Goal: Task Accomplishment & Management: Manage account settings

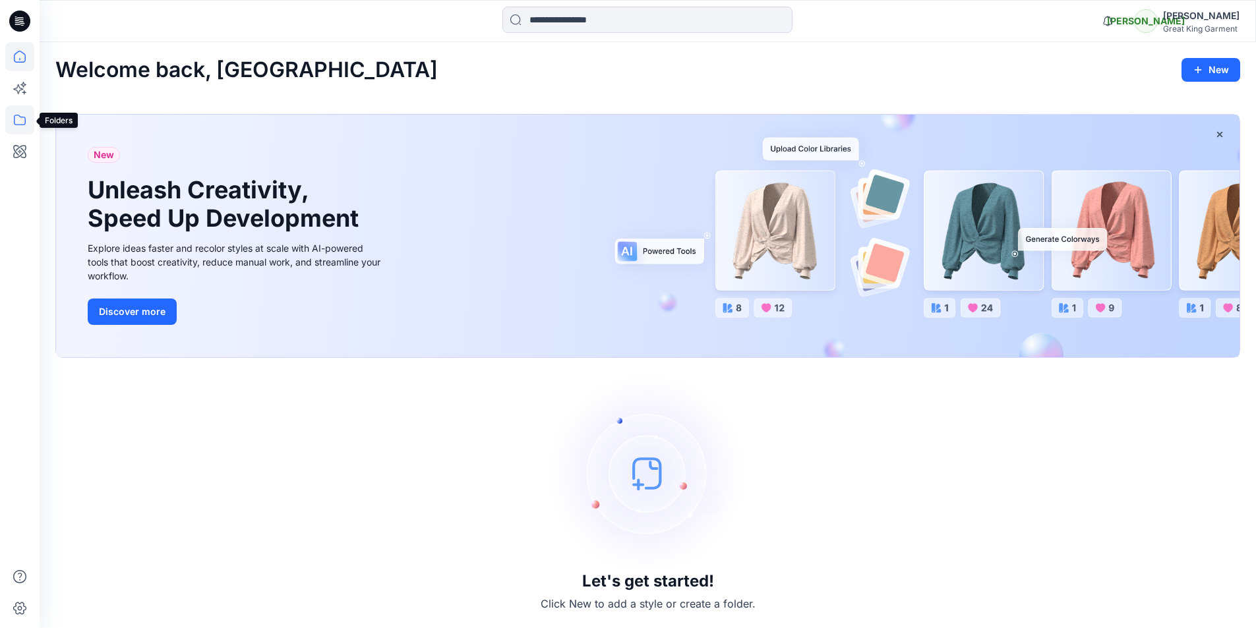
click at [18, 124] on icon at bounding box center [19, 119] width 29 height 29
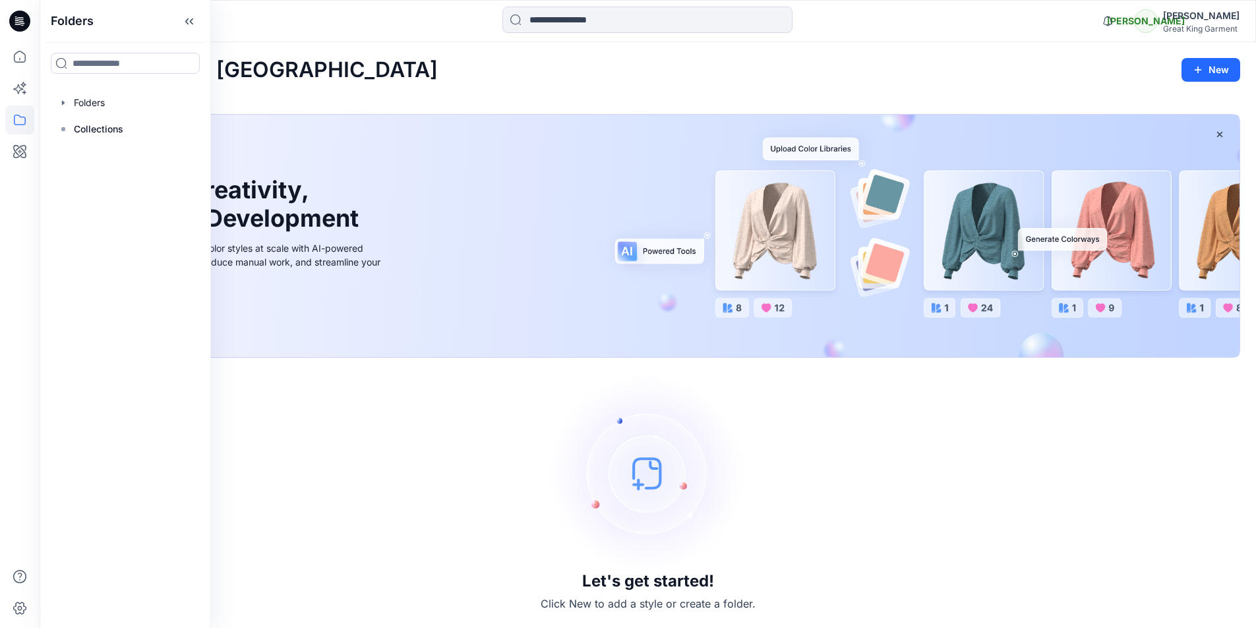
click at [84, 22] on p "Folders" at bounding box center [72, 21] width 43 height 42
click at [840, 548] on div "Let's get started! Click New to add a style or create a folder." at bounding box center [647, 493] width 1185 height 239
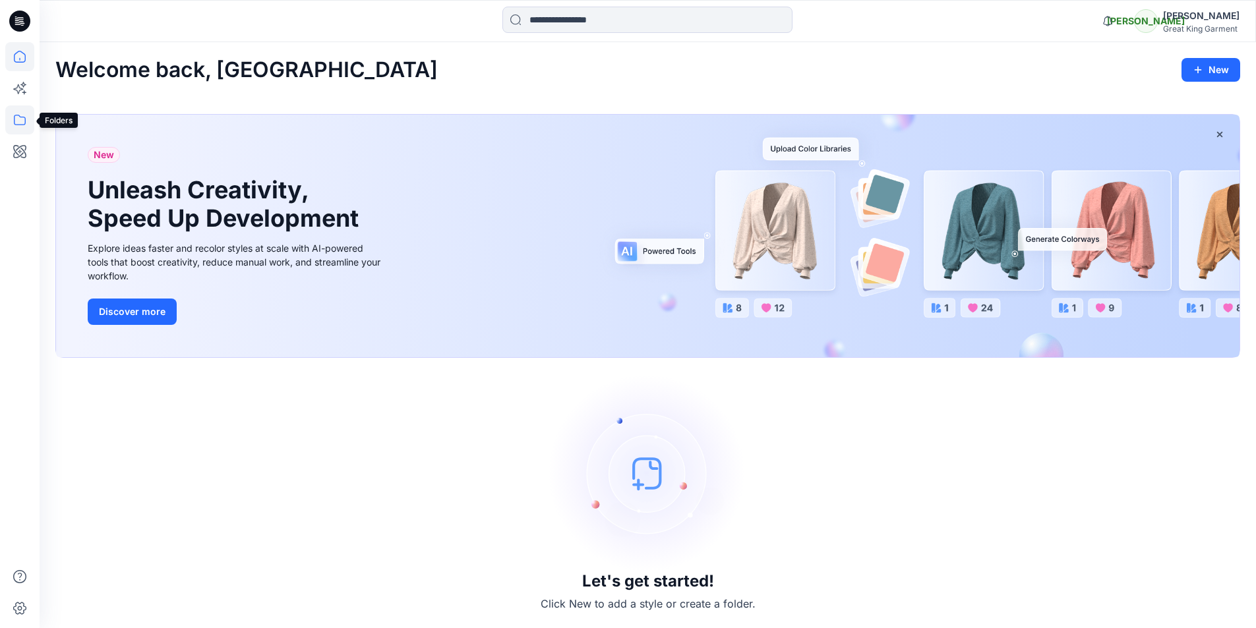
click at [20, 118] on icon at bounding box center [19, 119] width 29 height 29
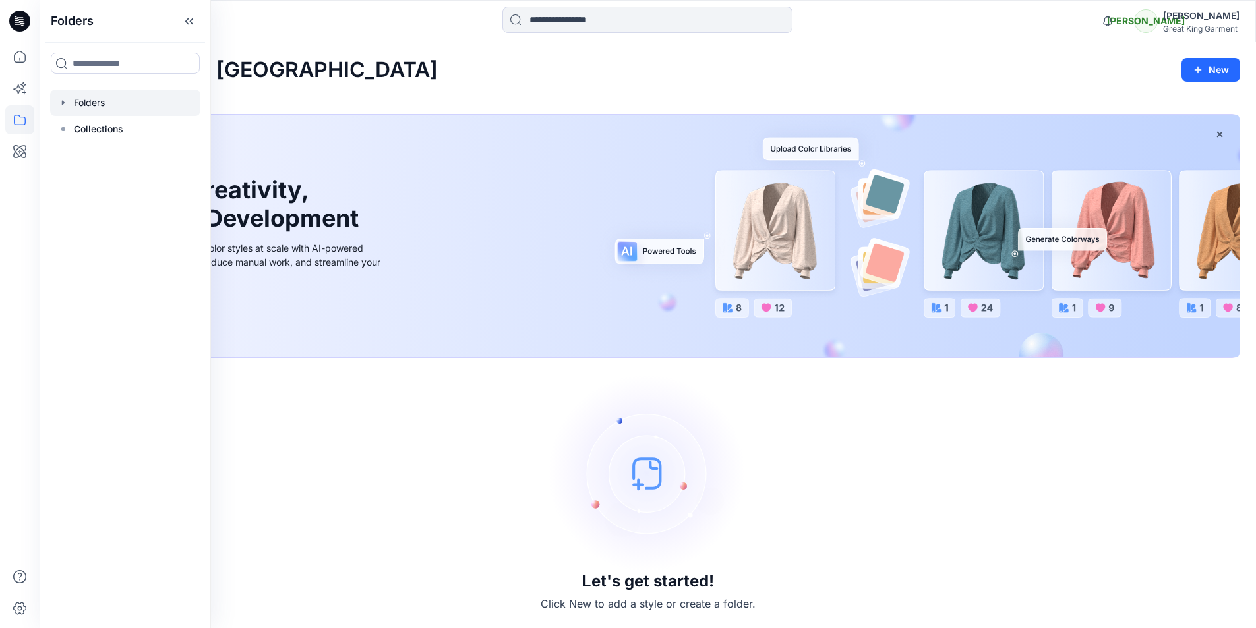
click at [100, 105] on div at bounding box center [125, 103] width 150 height 26
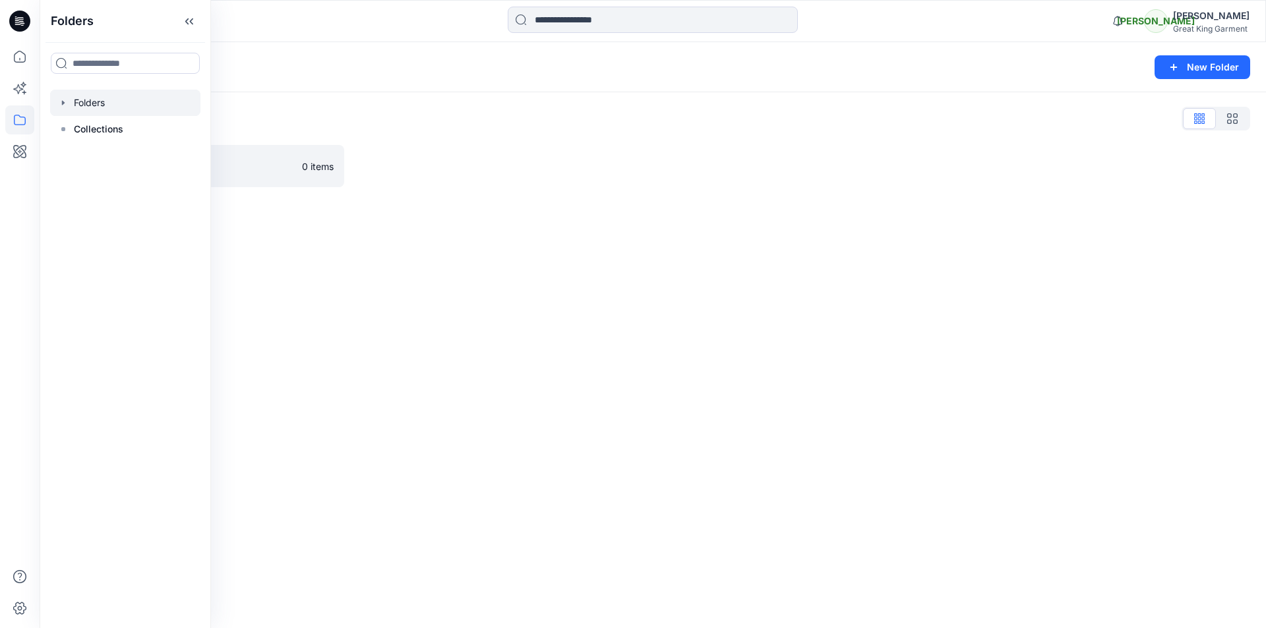
click at [429, 183] on div at bounding box center [501, 166] width 289 height 42
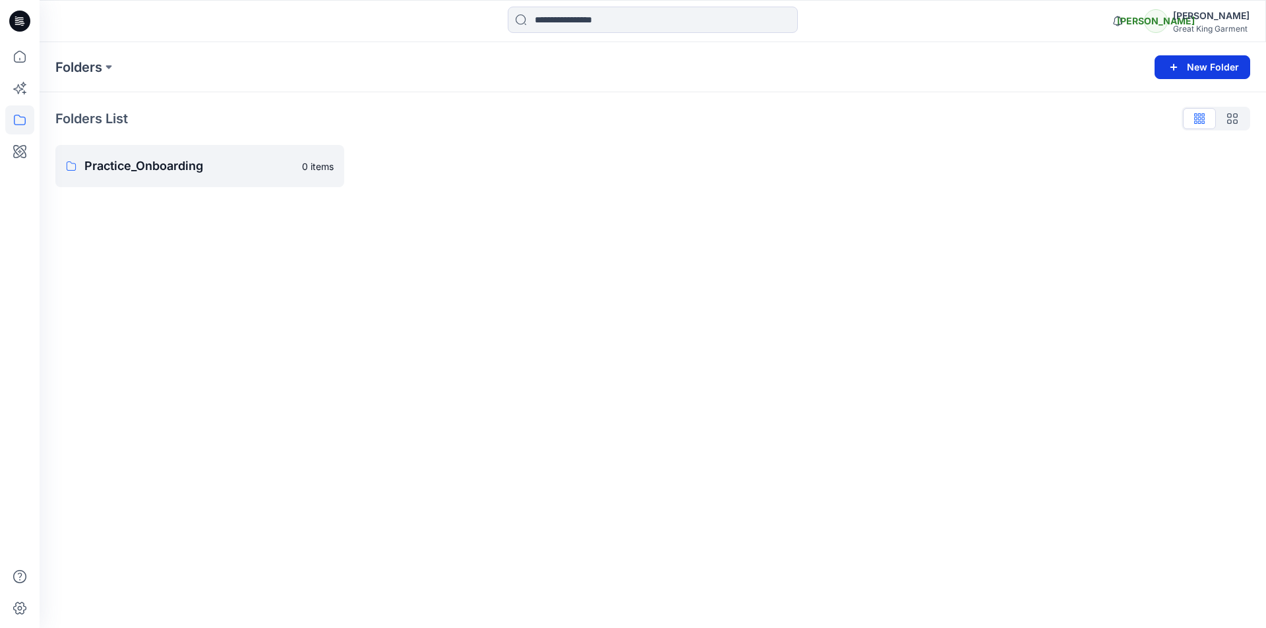
click at [1185, 67] on button "New Folder" at bounding box center [1202, 67] width 96 height 24
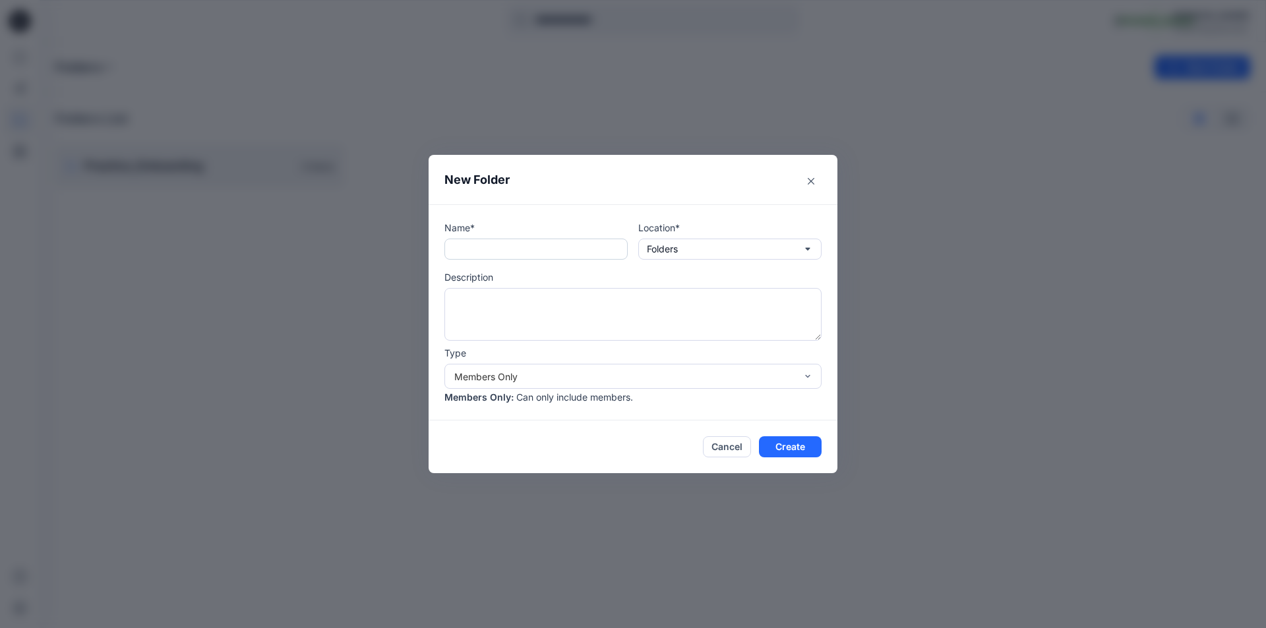
click at [523, 246] on input "text" at bounding box center [535, 249] width 183 height 21
type input "******"
click at [511, 295] on textarea at bounding box center [632, 314] width 377 height 53
click at [537, 379] on div "Members Only" at bounding box center [625, 377] width 342 height 14
click at [434, 356] on div "Name* ****** Location* Folders Description Type Members Only Members Only : Can…" at bounding box center [633, 312] width 409 height 216
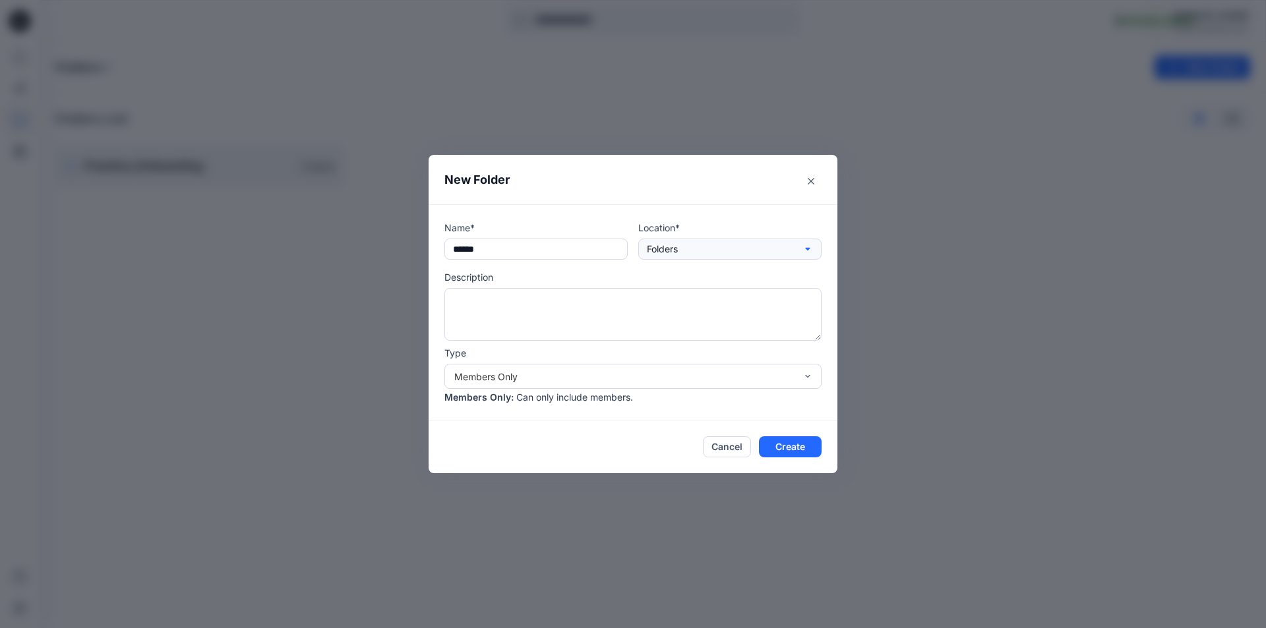
click at [717, 242] on button "Folders" at bounding box center [729, 249] width 183 height 21
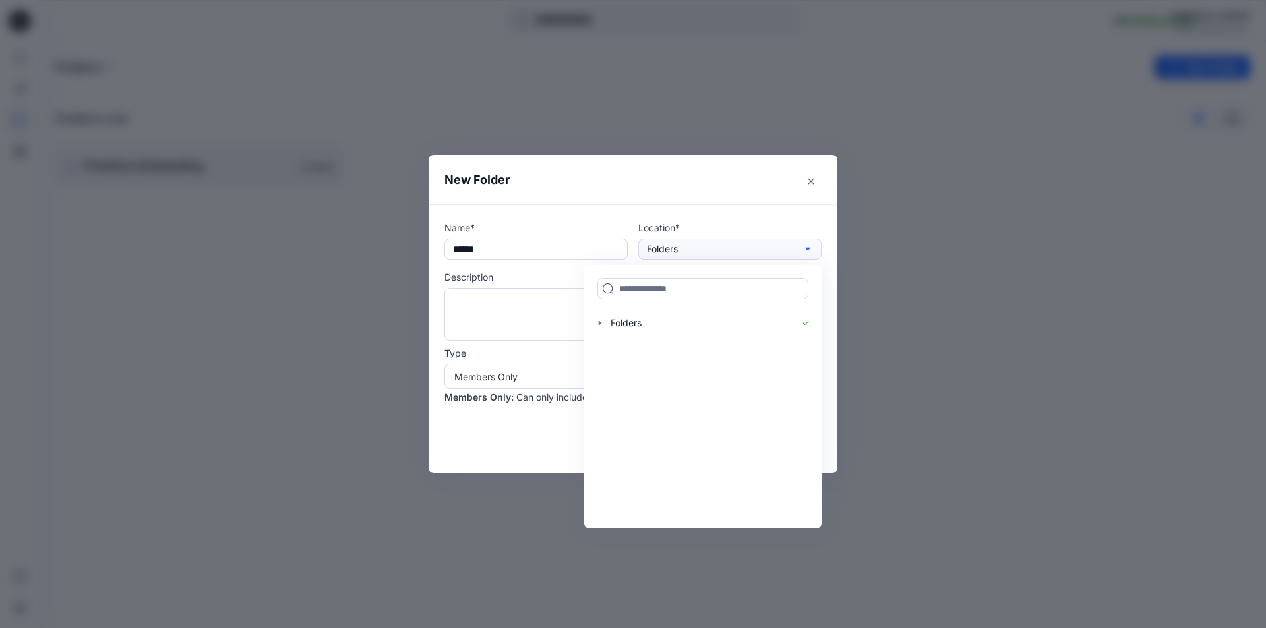
click at [720, 243] on button "Folders" at bounding box center [729, 249] width 183 height 21
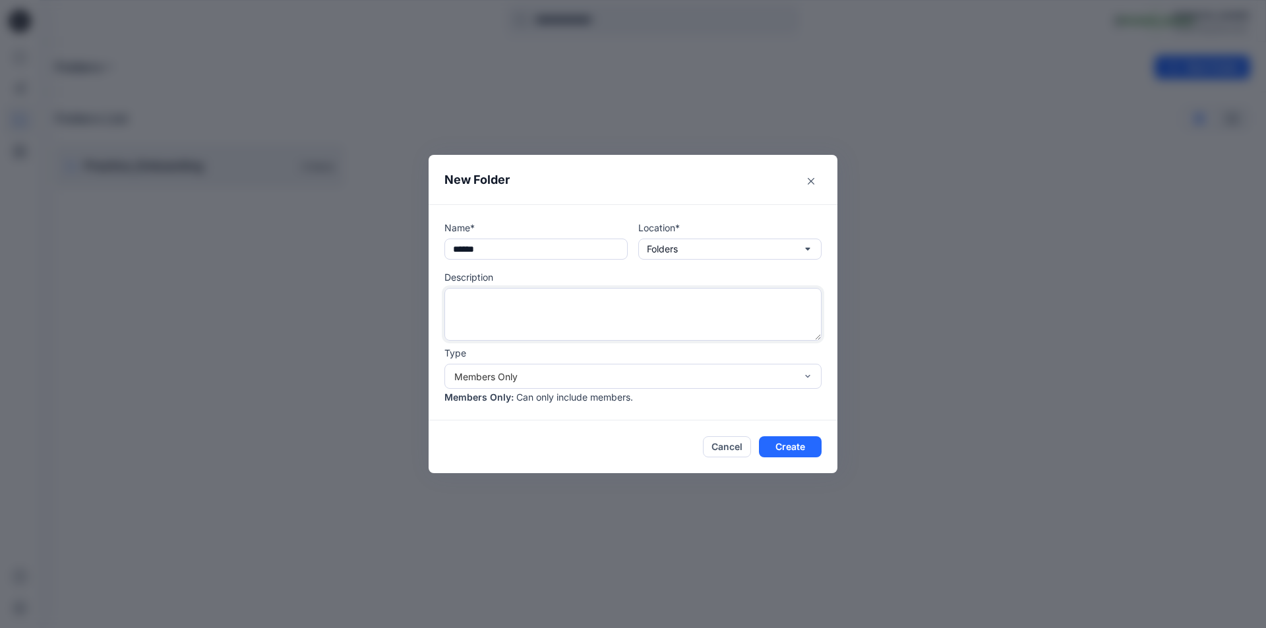
click at [670, 312] on textarea at bounding box center [632, 314] width 377 height 53
click at [785, 447] on button "Create" at bounding box center [790, 446] width 63 height 21
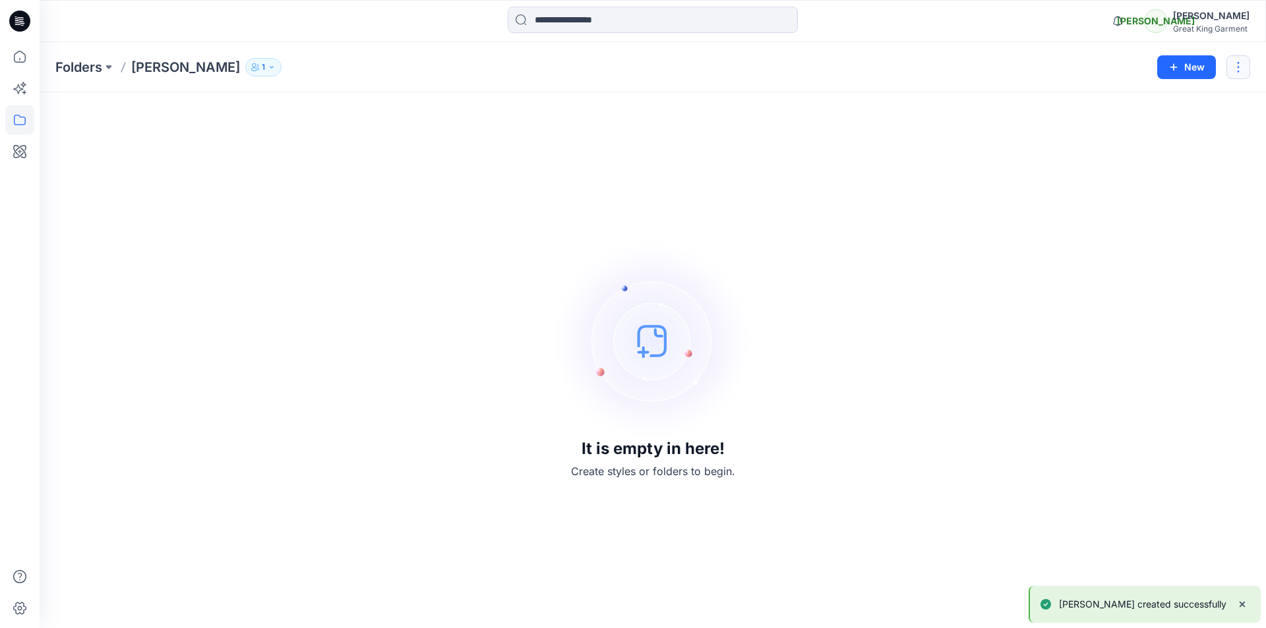
click at [1240, 59] on button "button" at bounding box center [1238, 67] width 24 height 24
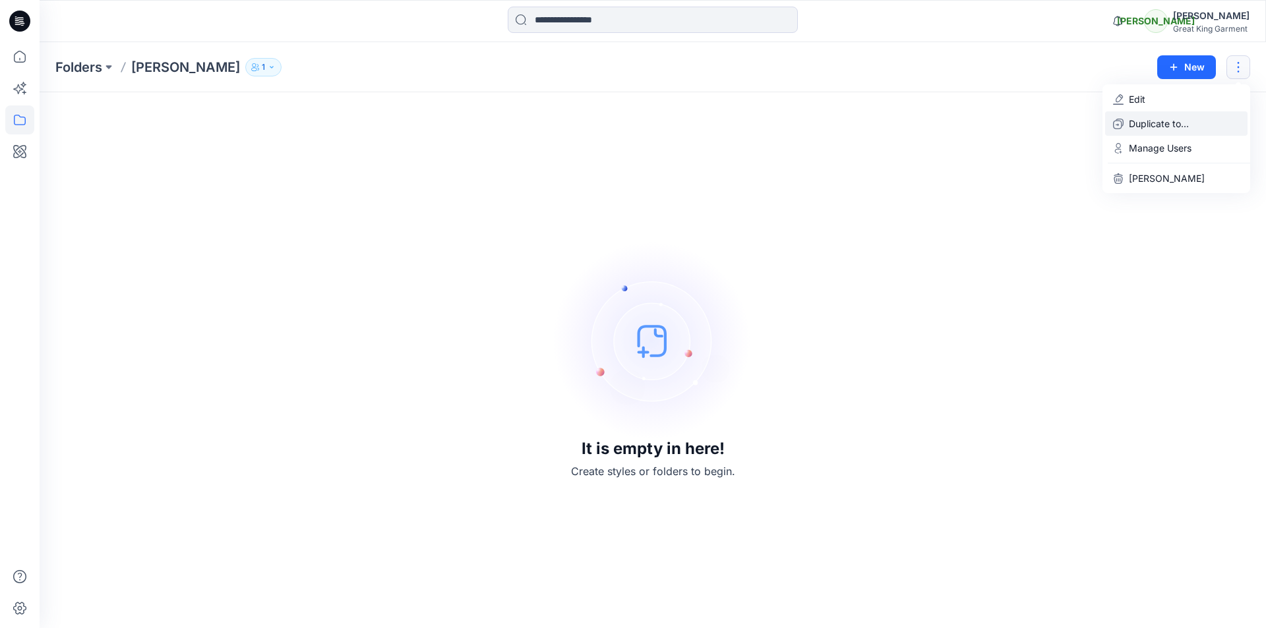
click at [1174, 122] on p "Duplicate to..." at bounding box center [1159, 124] width 60 height 14
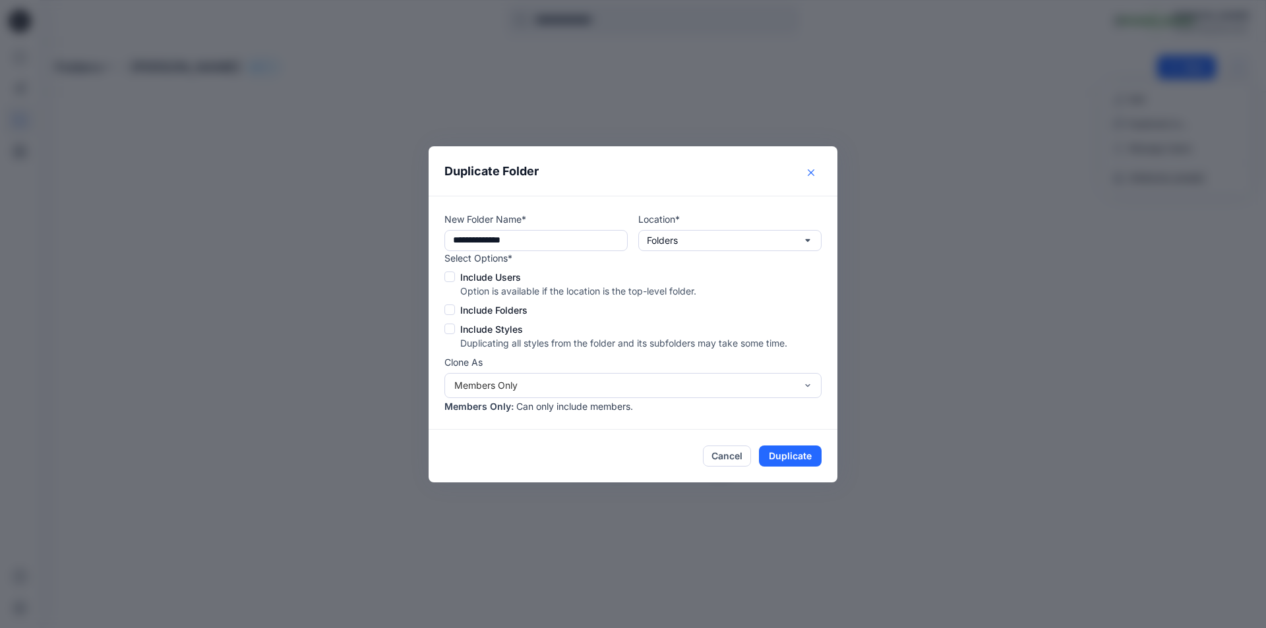
click at [814, 167] on button "Close" at bounding box center [810, 172] width 21 height 21
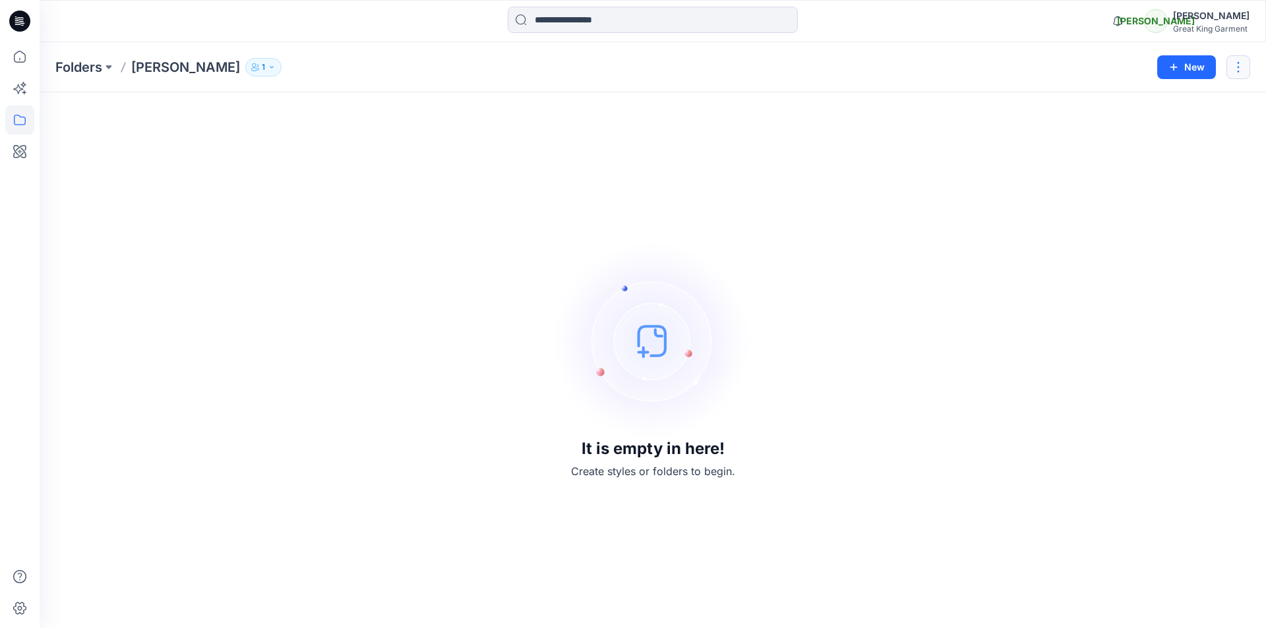
click at [1235, 70] on button "button" at bounding box center [1238, 67] width 24 height 24
click at [1125, 105] on button "Edit" at bounding box center [1176, 99] width 142 height 24
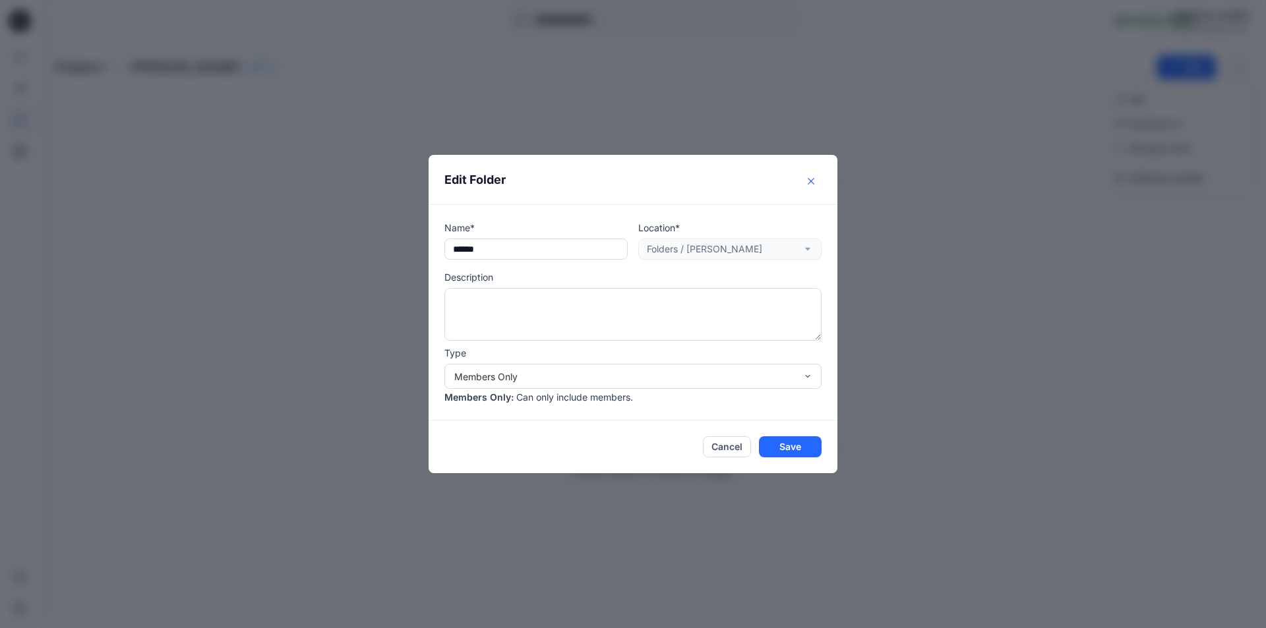
click at [808, 172] on button "Close" at bounding box center [810, 181] width 21 height 21
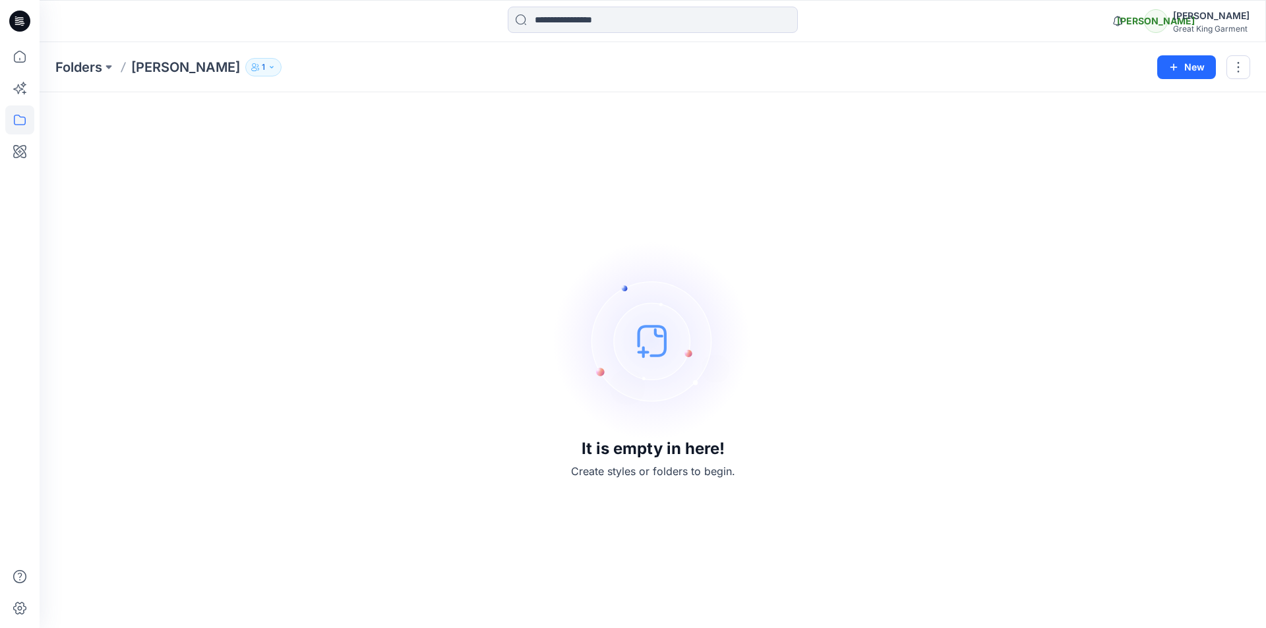
click at [667, 347] on img at bounding box center [653, 341] width 198 height 198
click at [658, 347] on img at bounding box center [653, 341] width 198 height 198
click at [657, 475] on p "Create styles or folders to begin." at bounding box center [653, 472] width 164 height 16
click at [590, 473] on p "Create styles or folders to begin." at bounding box center [653, 472] width 164 height 16
click at [638, 340] on img at bounding box center [653, 341] width 198 height 198
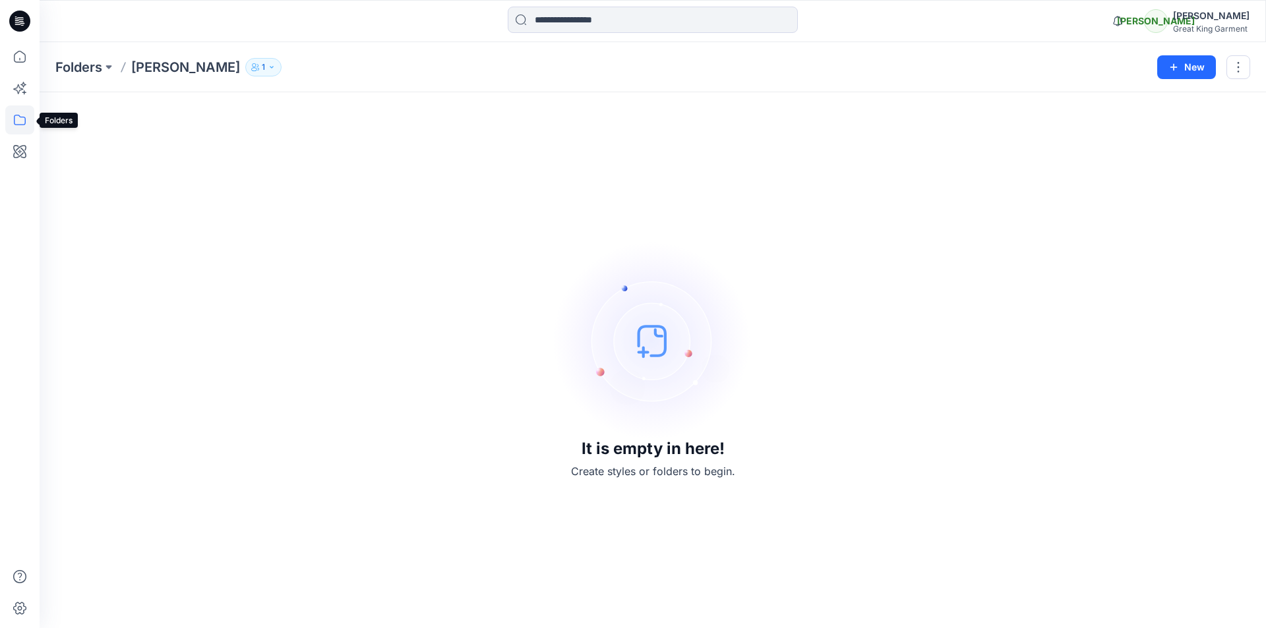
click at [20, 124] on icon at bounding box center [19, 119] width 29 height 29
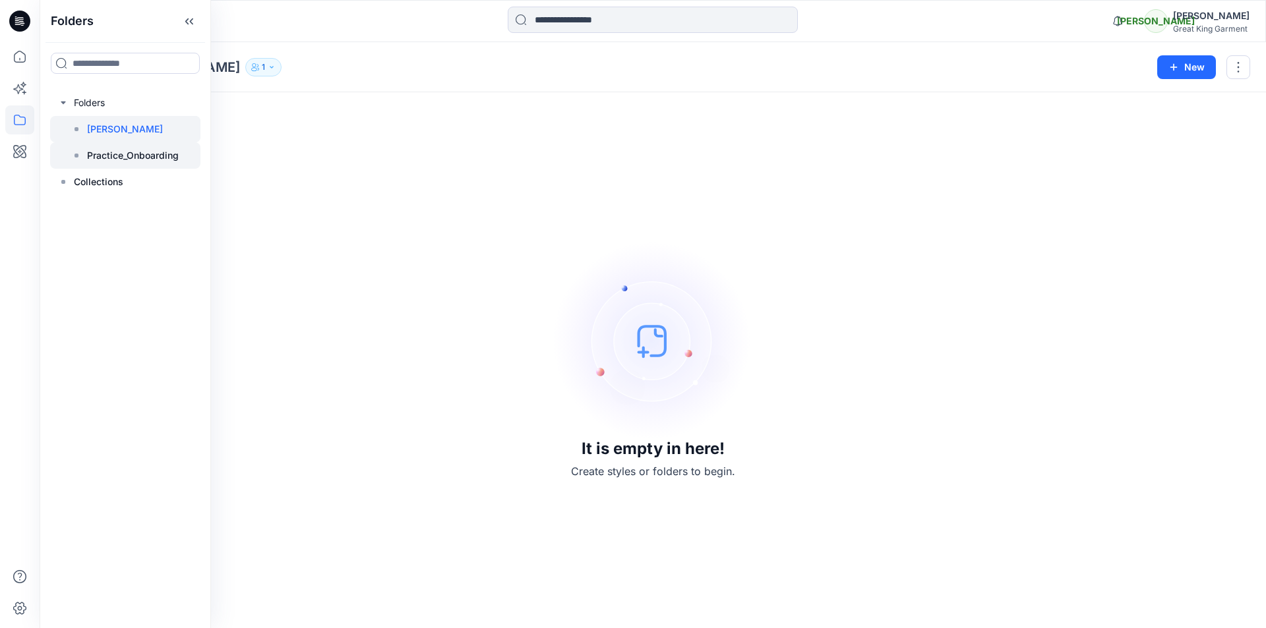
click at [135, 158] on p "Practice_Onboarding" at bounding box center [133, 156] width 92 height 16
click at [88, 120] on div at bounding box center [125, 129] width 150 height 26
click at [1241, 69] on button "button" at bounding box center [1238, 67] width 24 height 24
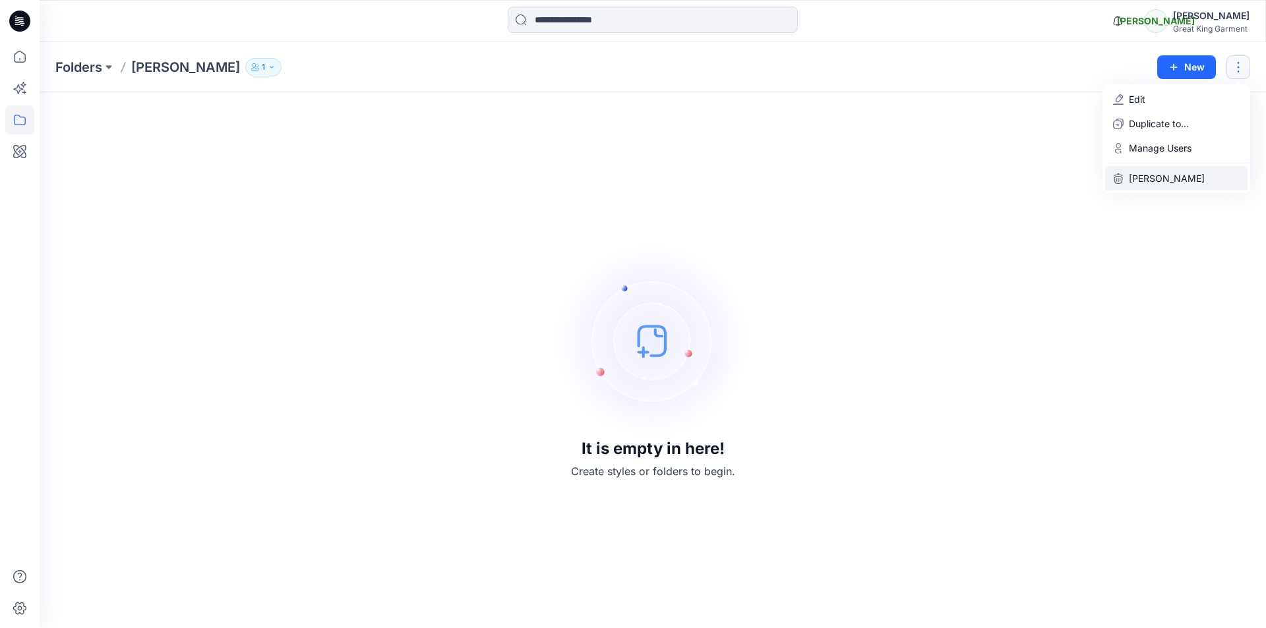
click at [1159, 183] on p "[PERSON_NAME]" at bounding box center [1167, 178] width 76 height 14
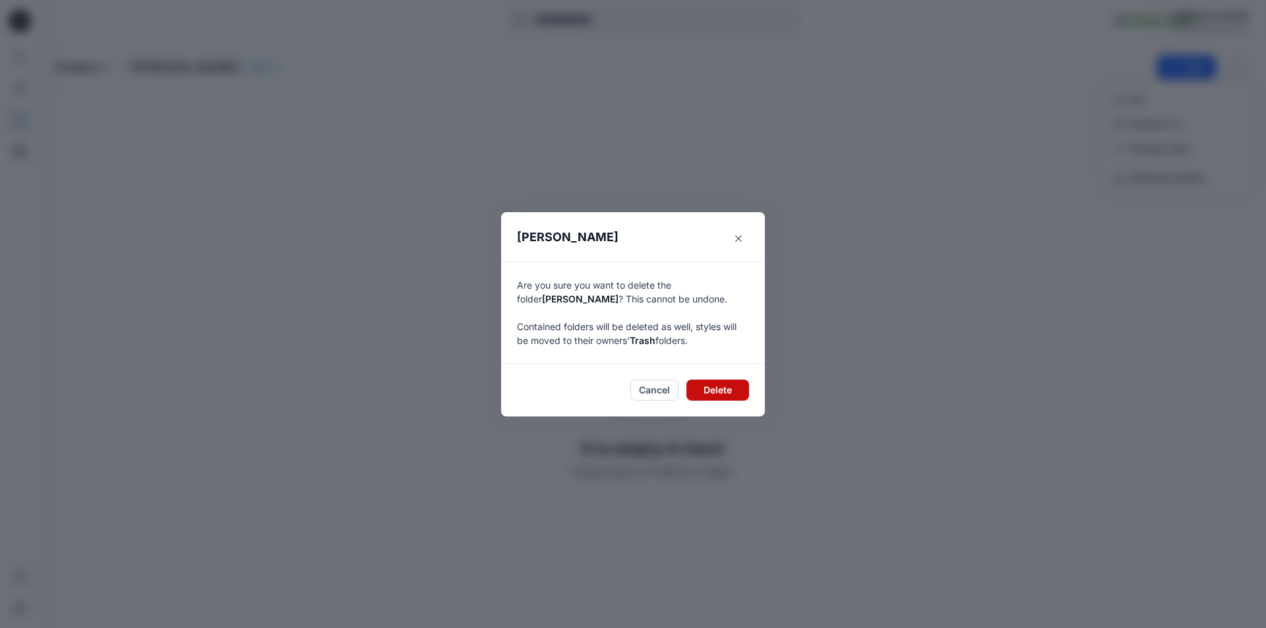
click at [727, 391] on button "Delete" at bounding box center [717, 390] width 63 height 21
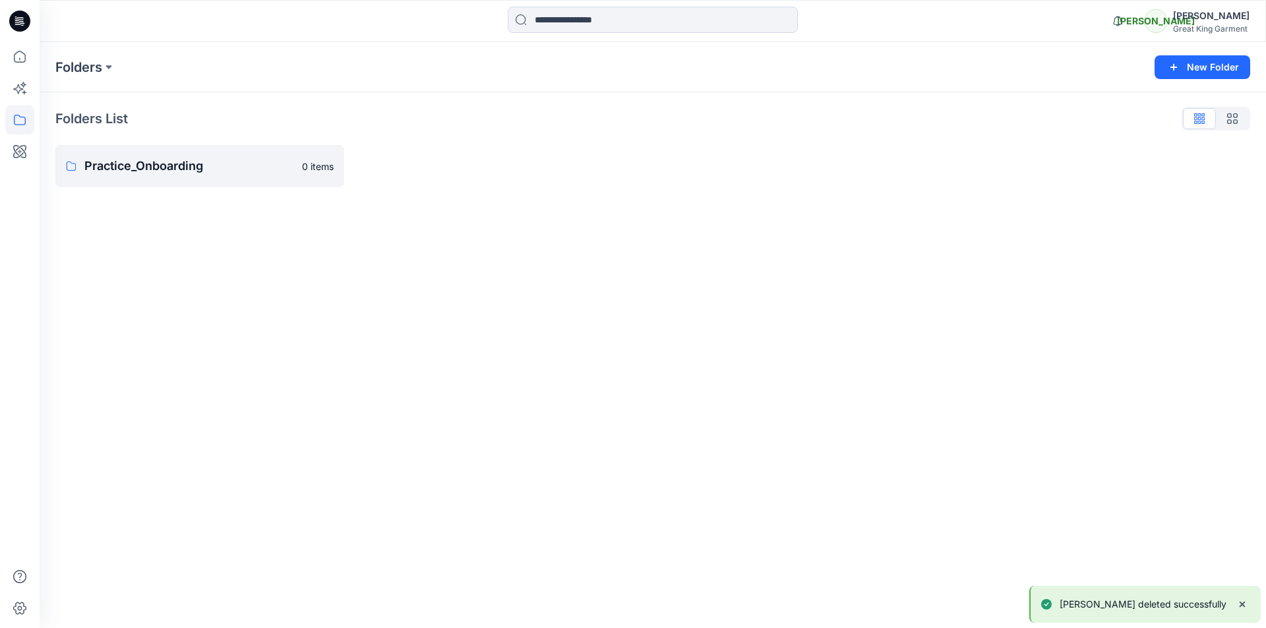
click at [156, 257] on div "Folders New Folder Folders List Practice_Onboarding 0 items" at bounding box center [653, 335] width 1226 height 586
click at [160, 169] on p "Practice_Onboarding" at bounding box center [198, 166] width 228 height 18
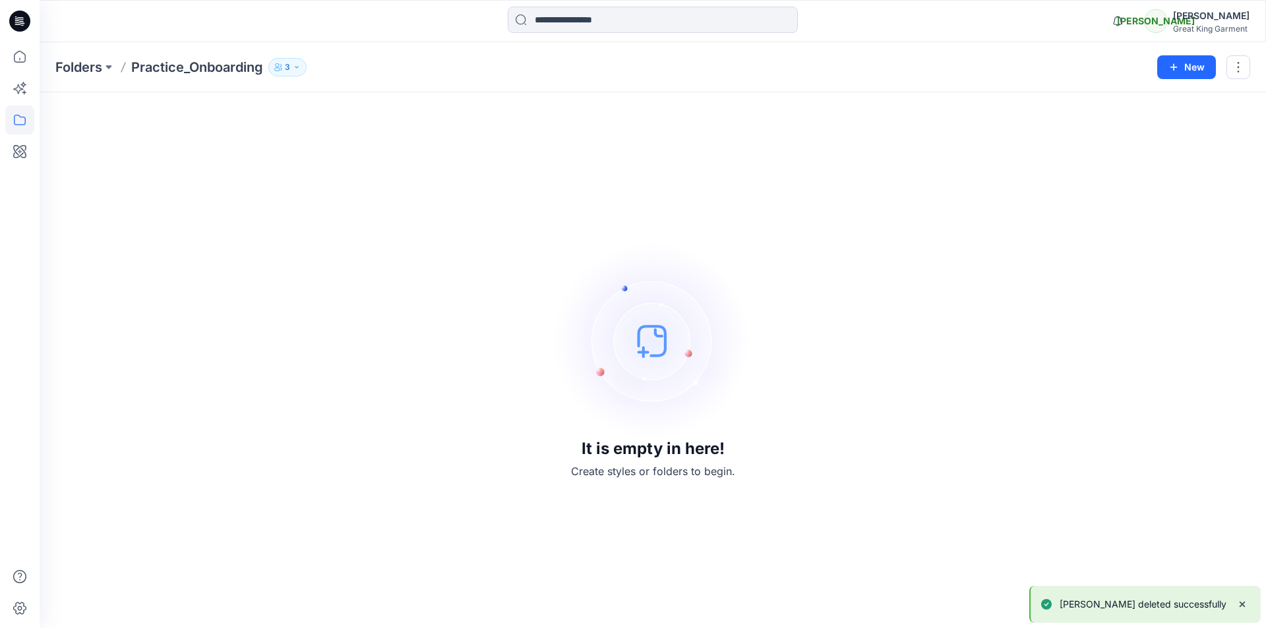
click at [646, 367] on img at bounding box center [653, 341] width 198 height 198
click at [295, 63] on icon "button" at bounding box center [297, 67] width 8 height 8
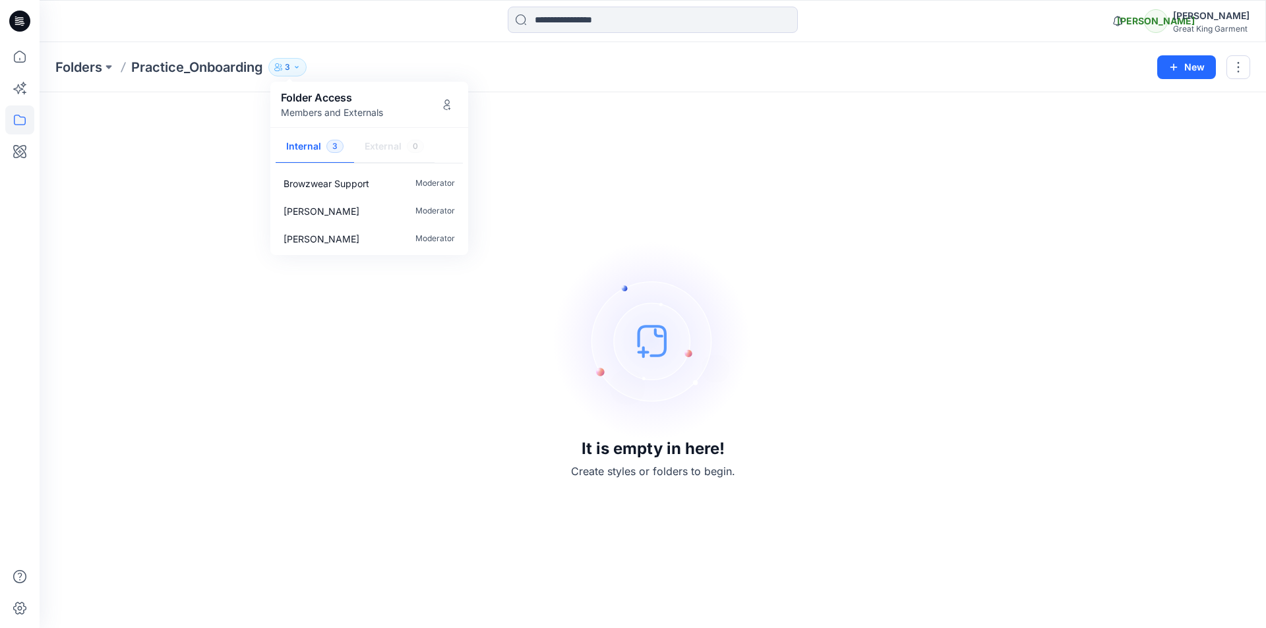
click at [869, 218] on div "It is empty in here! Create styles or folders to begin." at bounding box center [652, 360] width 1195 height 504
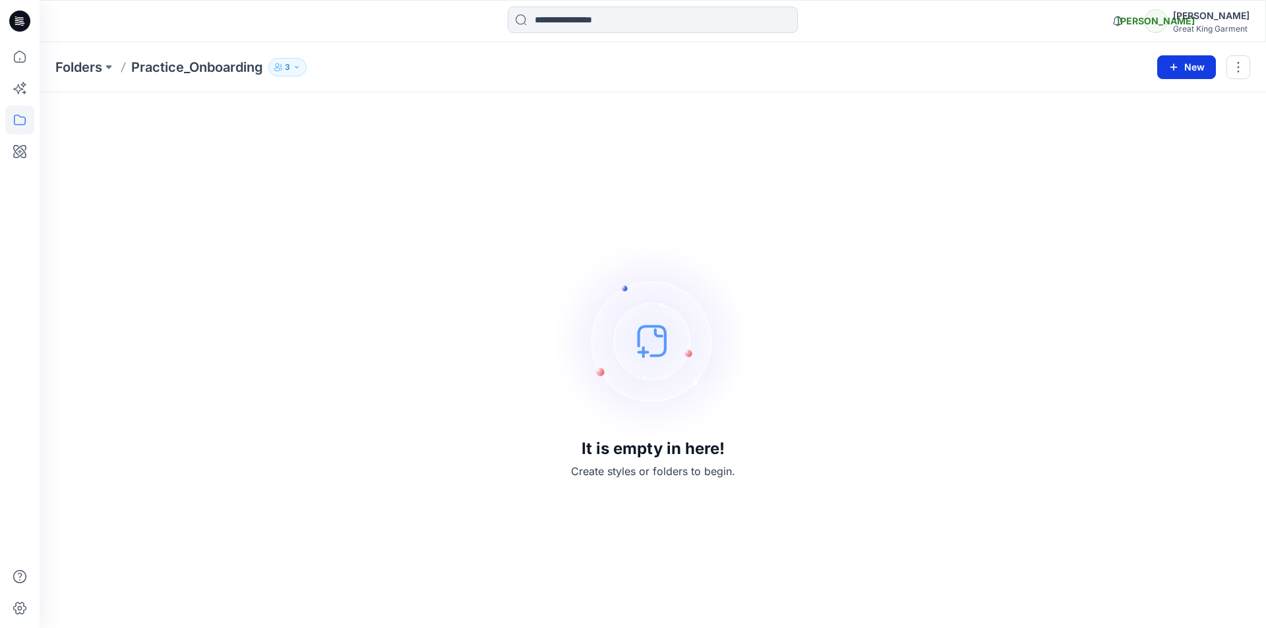
click at [1173, 67] on icon "button" at bounding box center [1173, 66] width 7 height 7
click at [1145, 103] on p "New Style" at bounding box center [1145, 100] width 44 height 16
click at [1195, 68] on button "New" at bounding box center [1186, 67] width 59 height 24
click at [1146, 130] on p "New Folder" at bounding box center [1147, 126] width 49 height 14
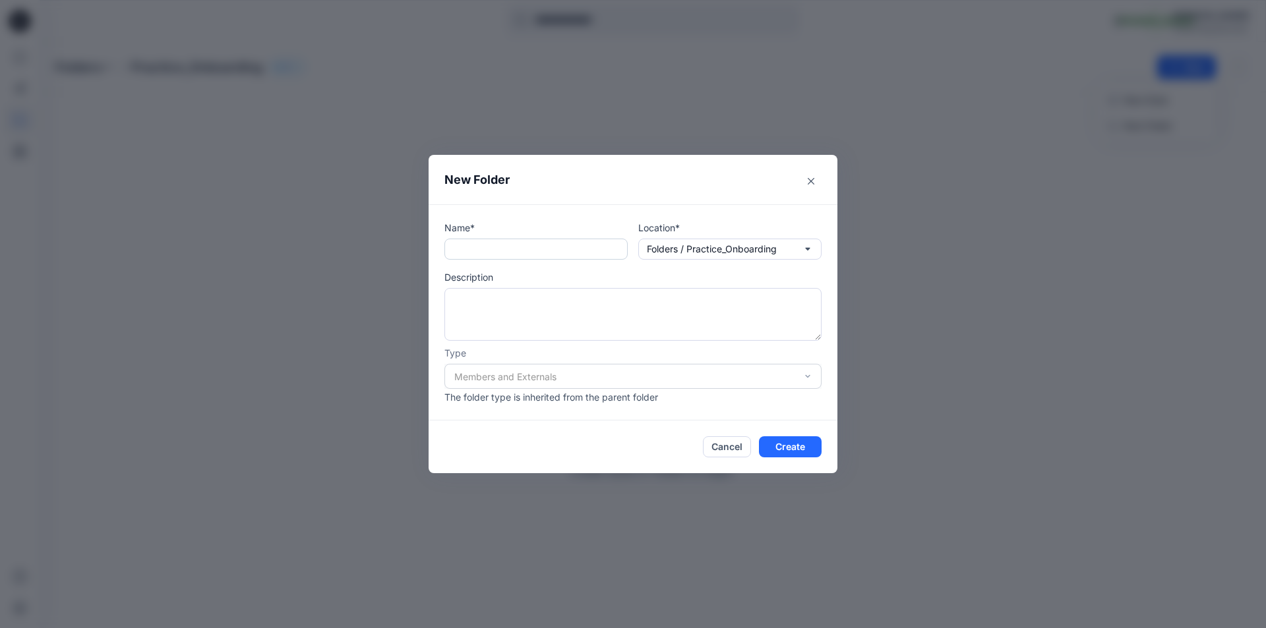
click at [541, 257] on input "text" at bounding box center [535, 249] width 183 height 21
type input "******"
click at [794, 450] on button "Create" at bounding box center [790, 446] width 63 height 21
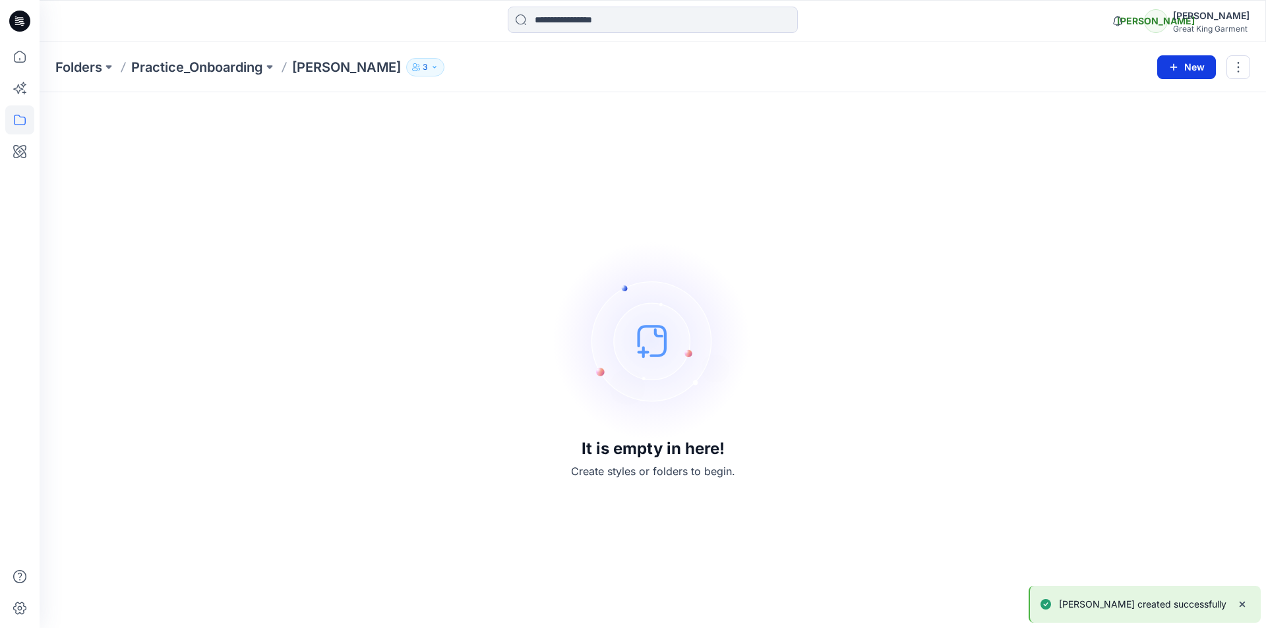
click at [1199, 73] on button "New" at bounding box center [1186, 67] width 59 height 24
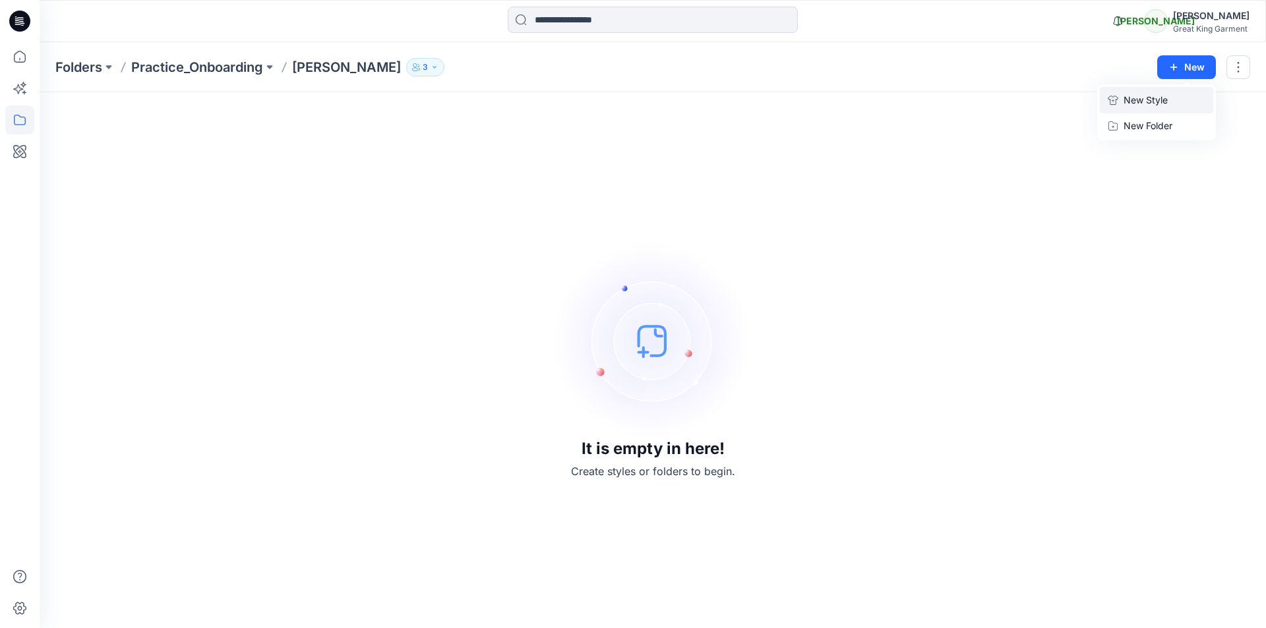
click at [1155, 105] on p "New Style" at bounding box center [1145, 100] width 44 height 16
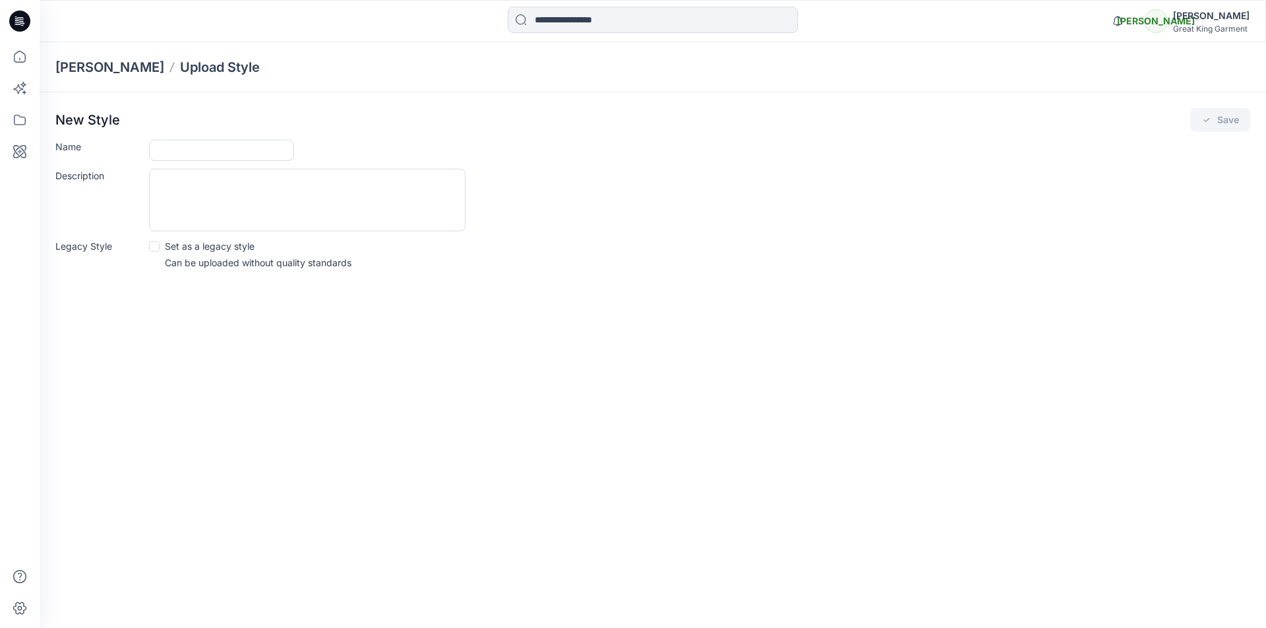
drag, startPoint x: 223, startPoint y: 249, endPoint x: 189, endPoint y: 249, distance: 34.3
click at [221, 249] on p "Set as a legacy style" at bounding box center [210, 246] width 90 height 14
click at [184, 214] on textarea "Description" at bounding box center [307, 200] width 316 height 63
click at [158, 249] on span at bounding box center [154, 246] width 11 height 11
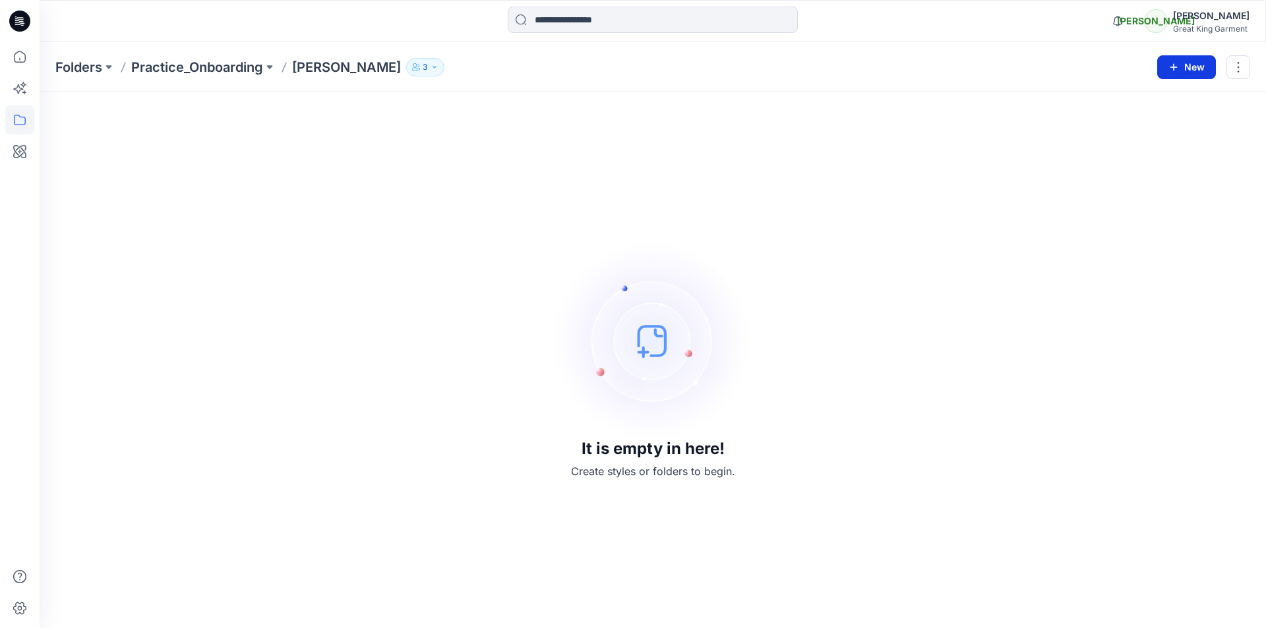
click at [1193, 65] on button "New" at bounding box center [1186, 67] width 59 height 24
click at [391, 258] on div "It is empty in here! Create styles or folders to begin." at bounding box center [652, 360] width 1195 height 504
